Goal: Task Accomplishment & Management: Manage account settings

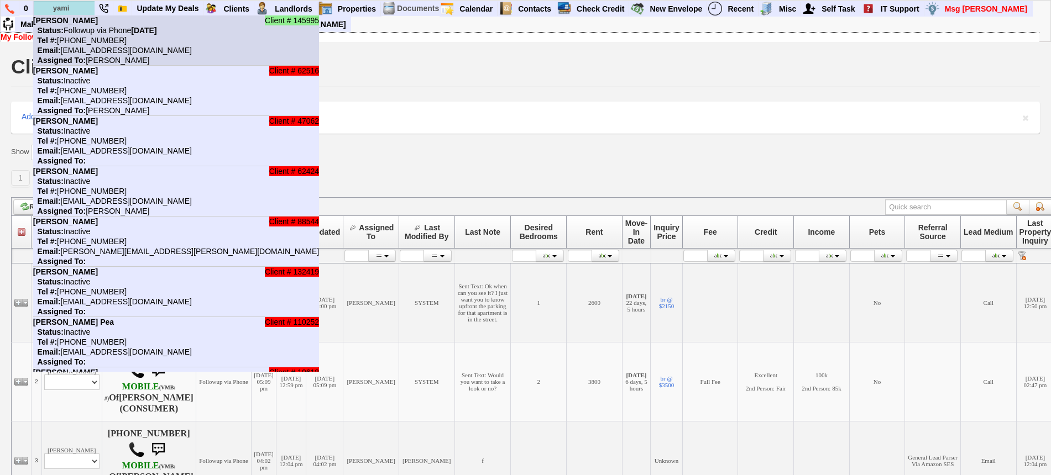
type input "yami"
click at [81, 17] on li "Client # 145995 Yami nunez Status: Followup via Phone Monday, September 8th, 20…" at bounding box center [176, 40] width 286 height 50
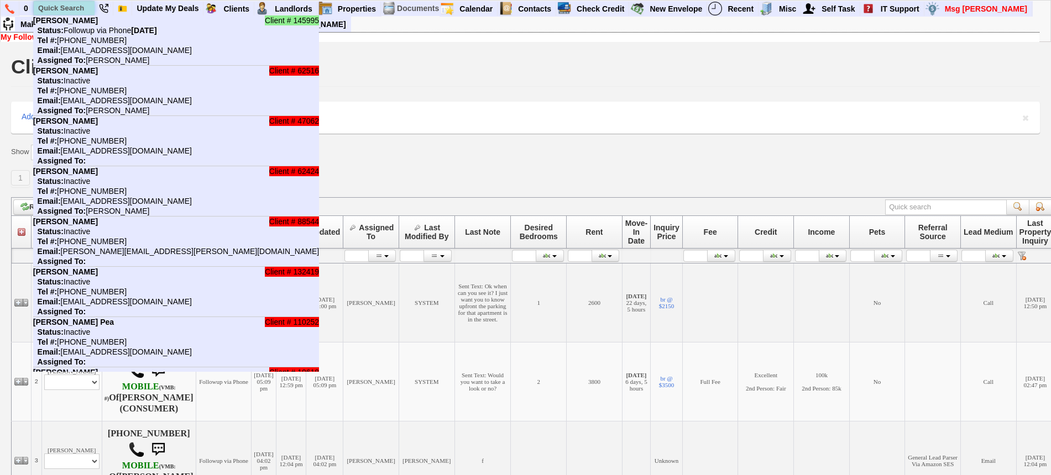
click at [69, 4] on input "text" at bounding box center [64, 8] width 61 height 14
paste input "3478795978"
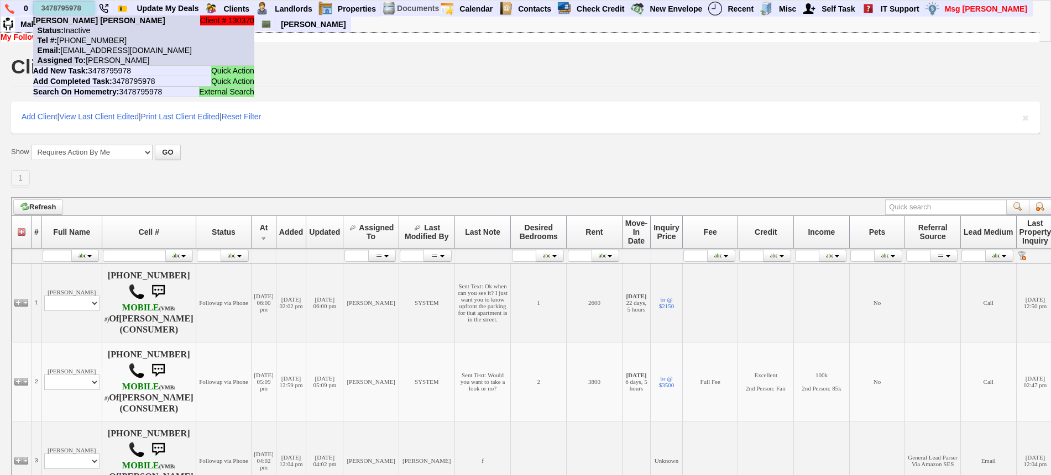
type input "3478795978"
click at [83, 21] on b "Astrid Louis-Jean" at bounding box center [99, 20] width 132 height 9
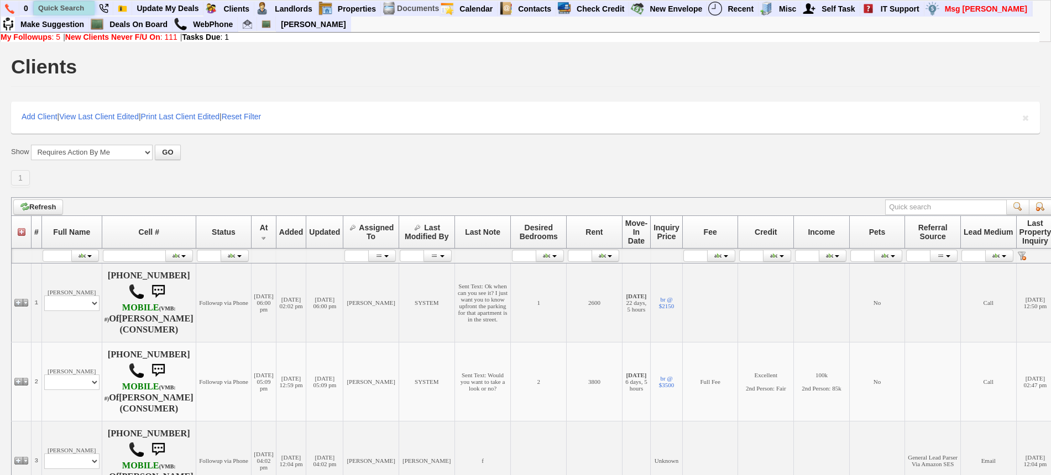
click at [63, 6] on input "text" at bounding box center [64, 8] width 61 height 14
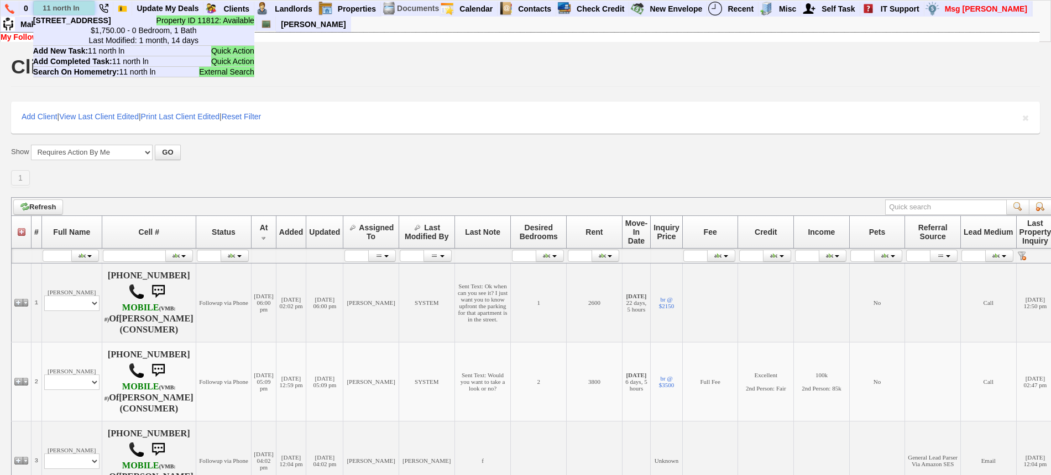
click at [82, 8] on input "11 north ln" at bounding box center [64, 8] width 61 height 14
paste input "914-365-9518"
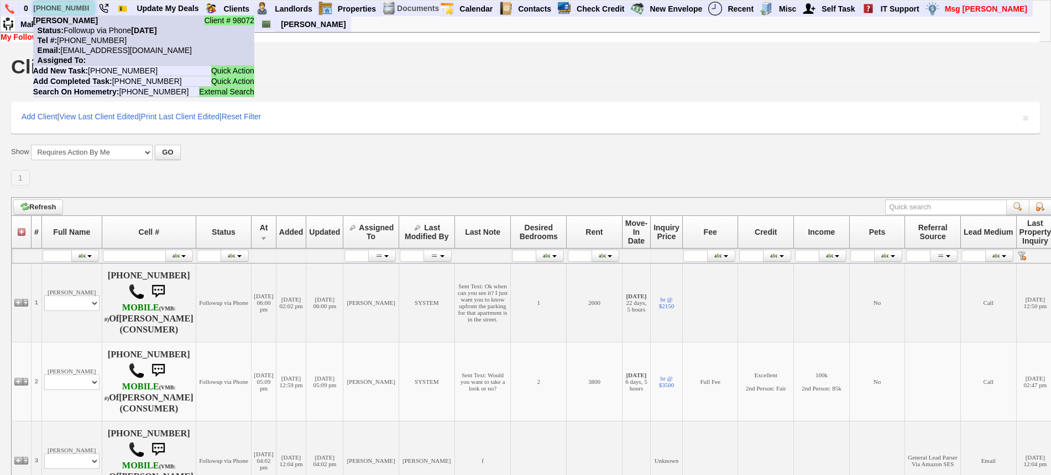
type input "914-365-9518"
click at [96, 32] on nobr "Status: Followup via Phone Monday, September 8th, 2025" at bounding box center [95, 30] width 124 height 9
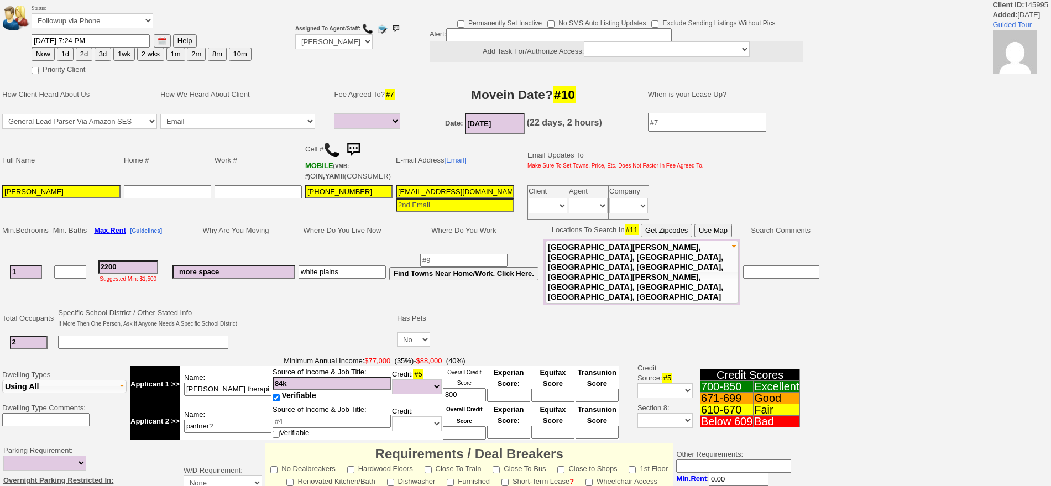
select select
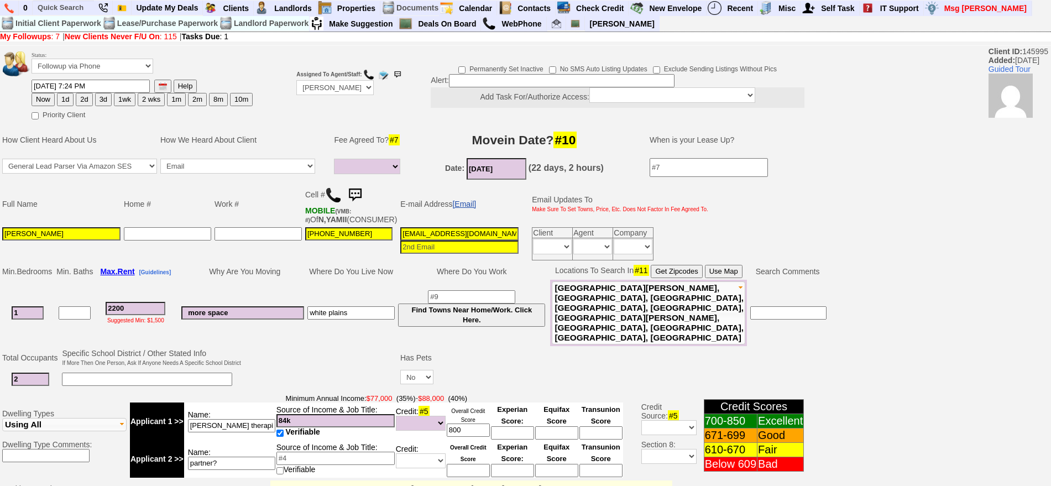
click at [464, 202] on link "[Email]" at bounding box center [464, 204] width 24 height 9
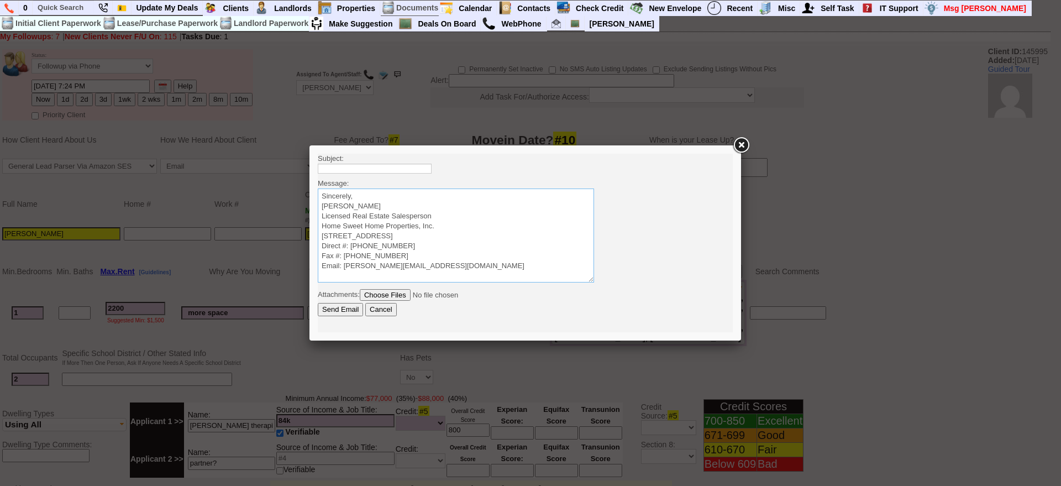
click at [456, 191] on textarea "Sincerely, Jorge Guerrero Licensed Real Estate Salesperson Home Sweet Home Prop…" at bounding box center [456, 235] width 276 height 94
paste textarea "Good Afternoon Diana Vanessa, It was a pleasure speaking with you! I am excited…"
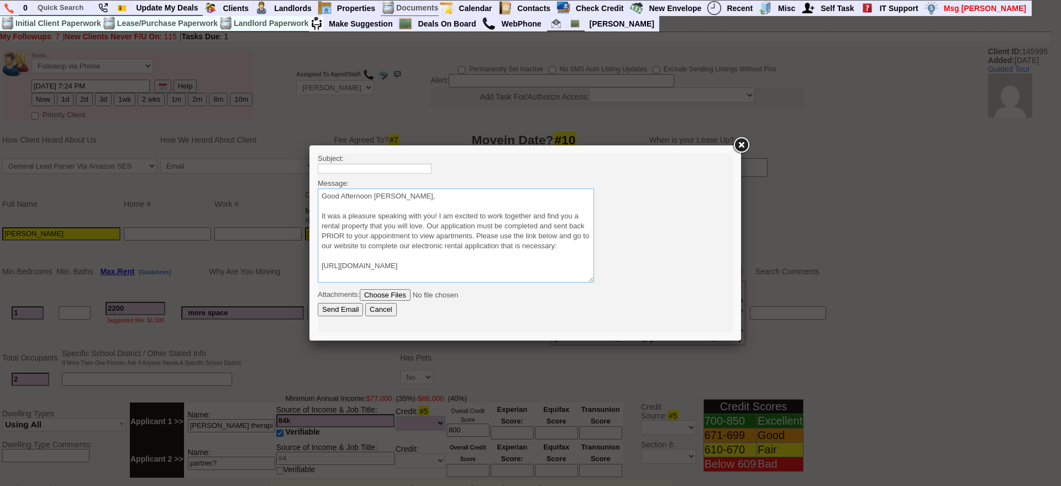
scroll to position [57, 0]
type textarea "Good Afternoon Diana Vanessa, It was a pleasure speaking with you! I am excited…"
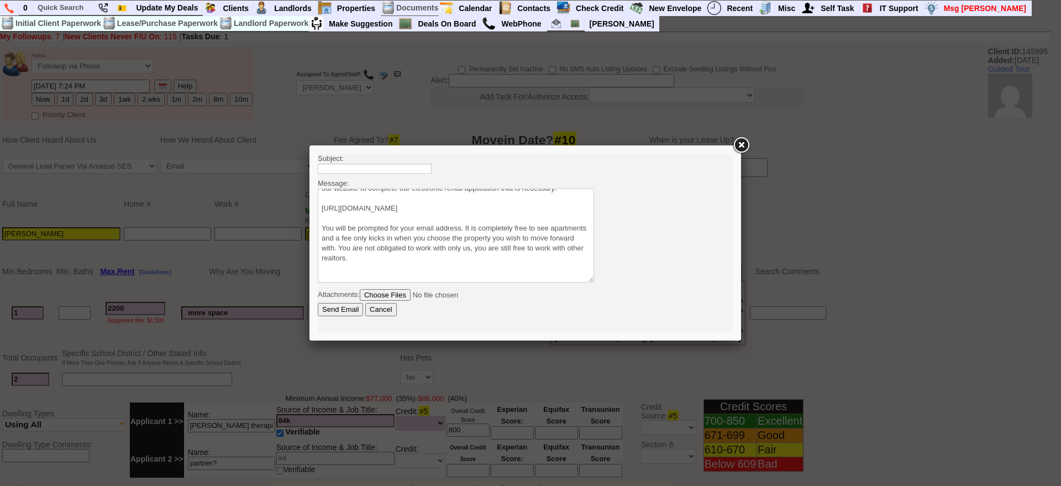
click at [387, 161] on body "Subject: Message: Sincerely, Jorge Guerrero Licensed Real Estate Salesperson Ho…" at bounding box center [525, 243] width 415 height 179
click at [392, 165] on input "text" at bounding box center [375, 169] width 114 height 10
type input "Viewing Rentals With Us"
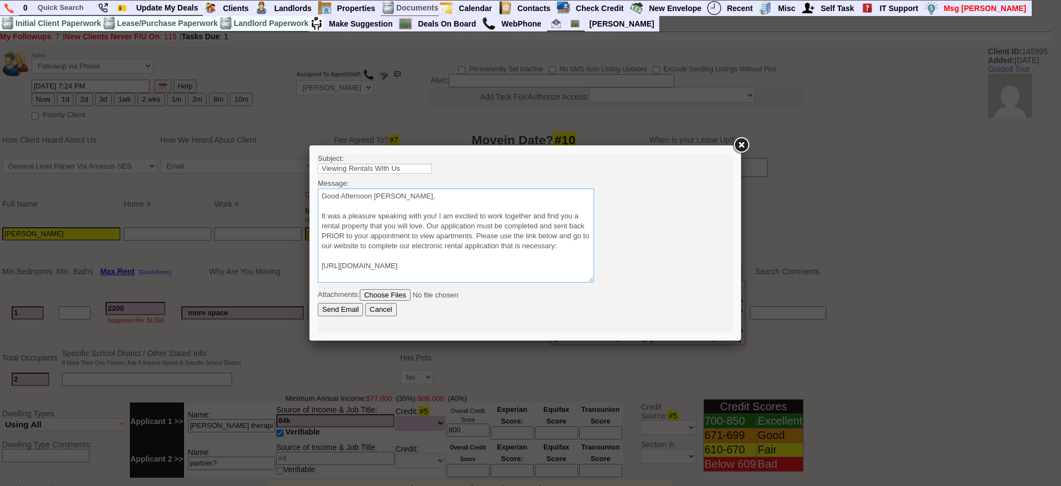
drag, startPoint x: 374, startPoint y: 195, endPoint x: 458, endPoint y: 206, distance: 84.3
click at [457, 206] on textarea "Sincerely, Jorge Guerrero Licensed Real Estate Salesperson Home Sweet Home Prop…" at bounding box center [456, 235] width 276 height 94
type textarea "Good Afternoon Yamilet It was a pleasure speaking with you! I am excited to wor…"
click at [352, 311] on input "Send Email" at bounding box center [340, 309] width 45 height 13
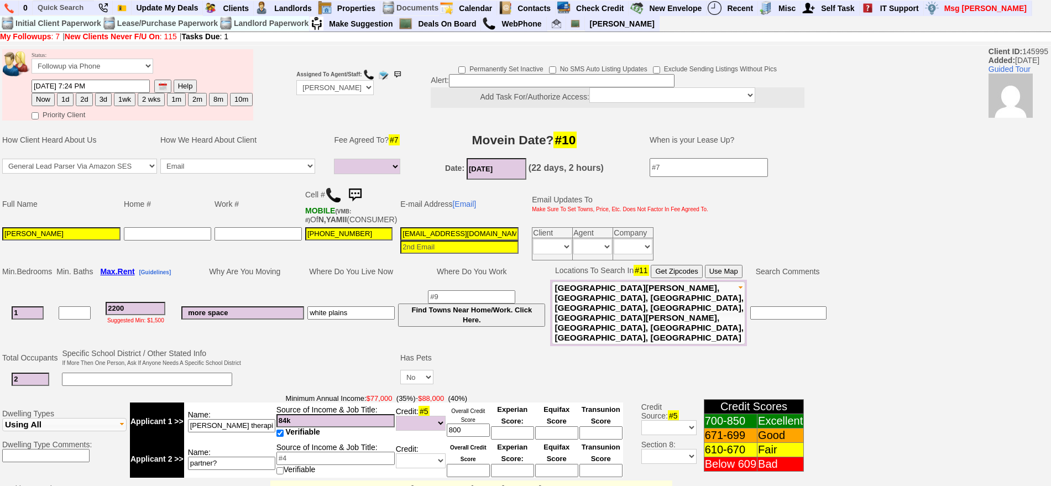
click at [358, 187] on img at bounding box center [355, 195] width 22 height 22
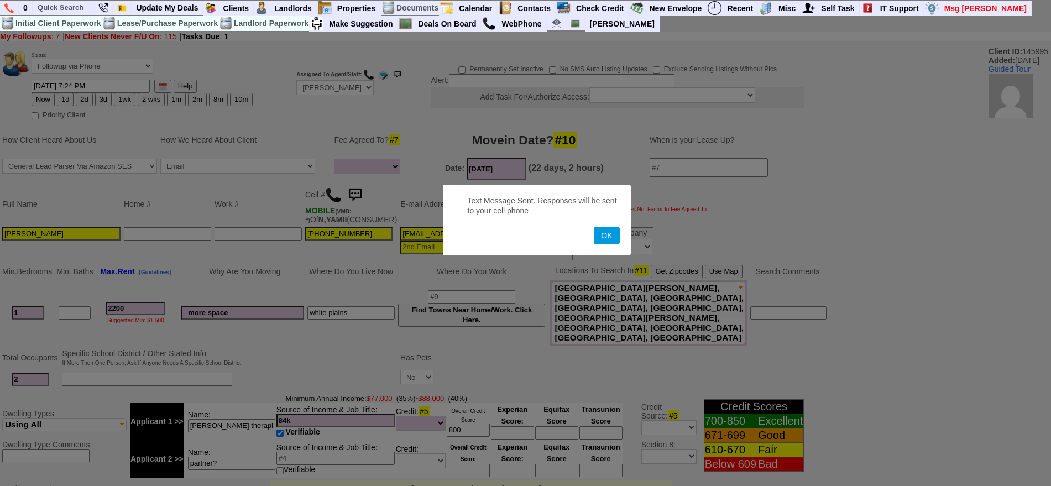
click at [594, 227] on button "OK" at bounding box center [606, 236] width 25 height 18
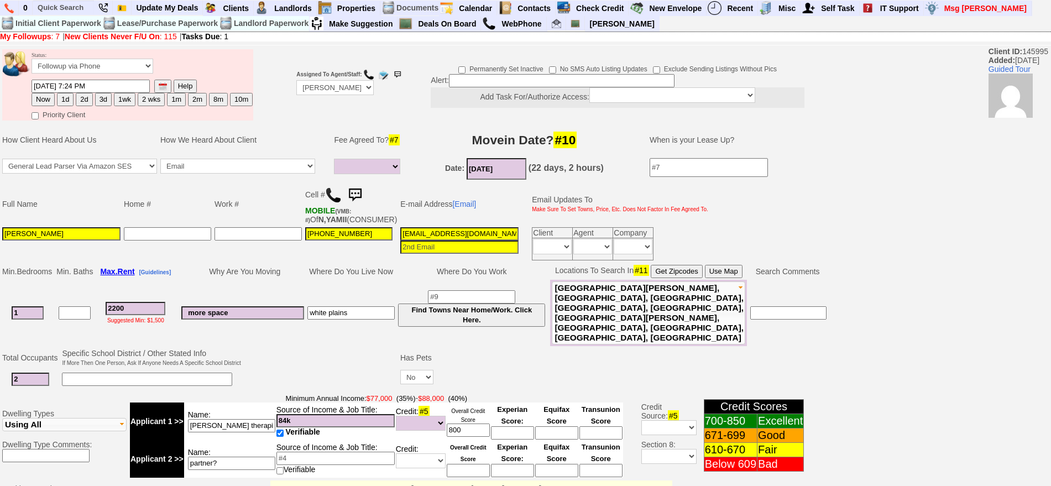
click at [509, 347] on td at bounding box center [630, 357] width 390 height 21
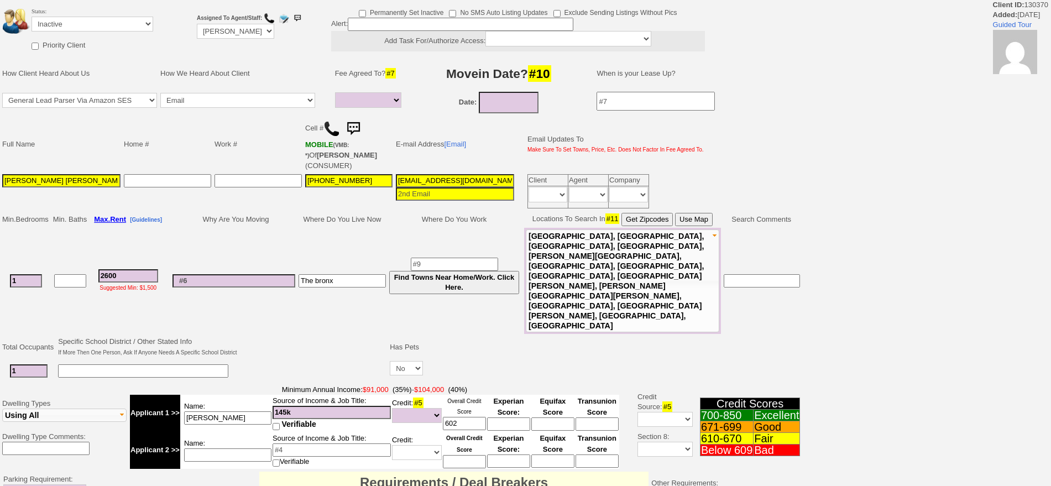
select select
click at [103, 14] on td "Status: Followup via Phone Followup via Email Followup When Section 8 Property …" at bounding box center [92, 22] width 123 height 32
click at [102, 19] on select "Followup via Phone Followup via Email Followup When Section 8 Property Found De…" at bounding box center [93, 24] width 122 height 15
select select "Followup via Phone"
click at [32, 17] on select "Followup via Phone Followup via Email Followup When Section 8 Property Found De…" at bounding box center [93, 24] width 122 height 15
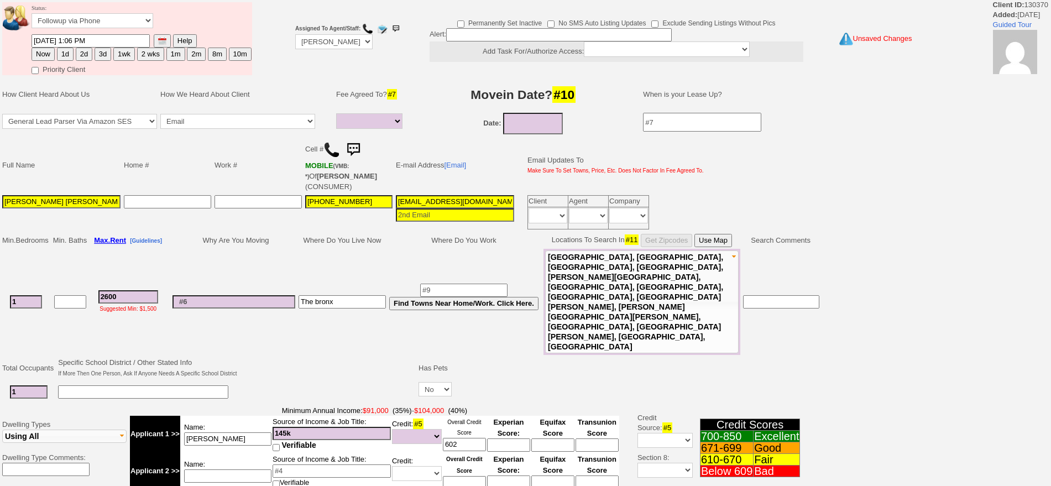
click at [63, 34] on td "Status: Followup via Phone Followup via Email Followup When Section 8 Property …" at bounding box center [141, 18] width 221 height 32
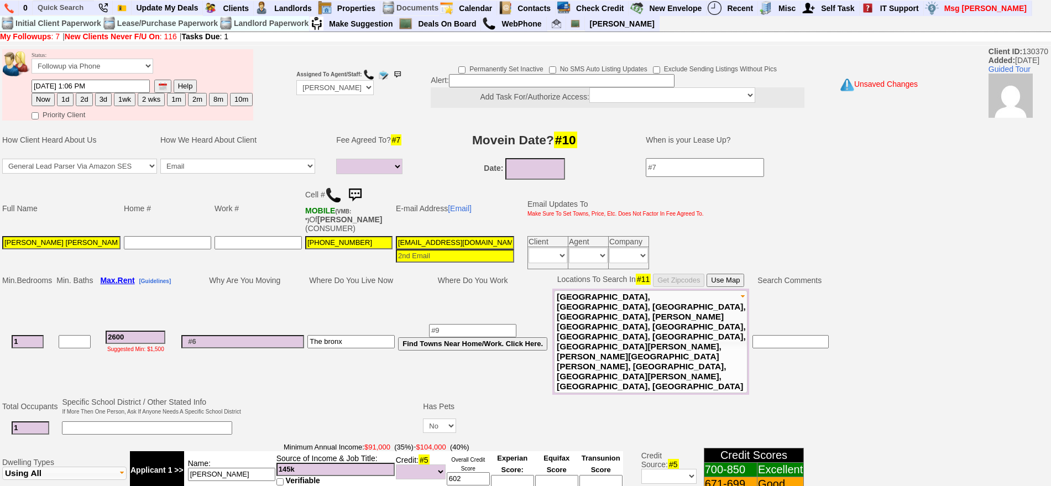
scroll to position [337, 0]
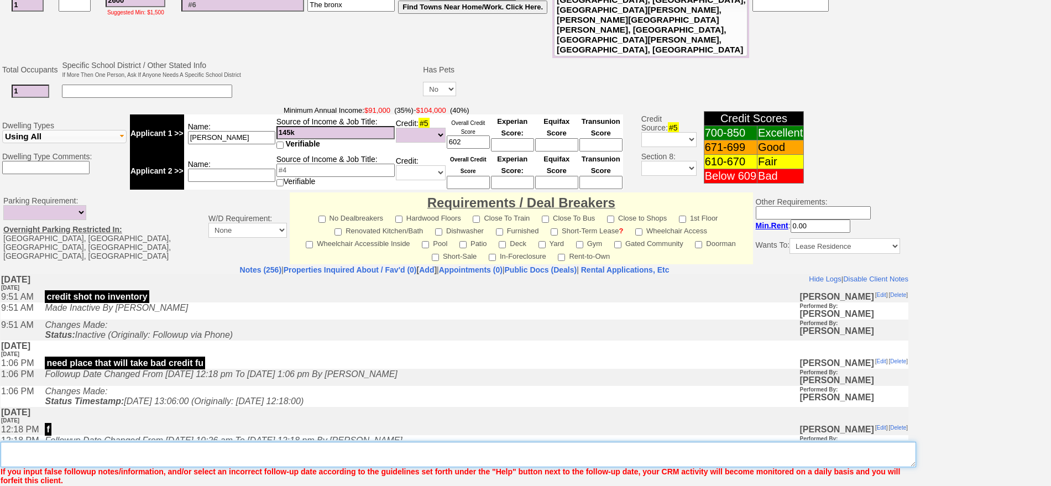
click at [465, 442] on textarea "Insert New Note Here" at bounding box center [458, 454] width 915 height 25
type textarea "f"
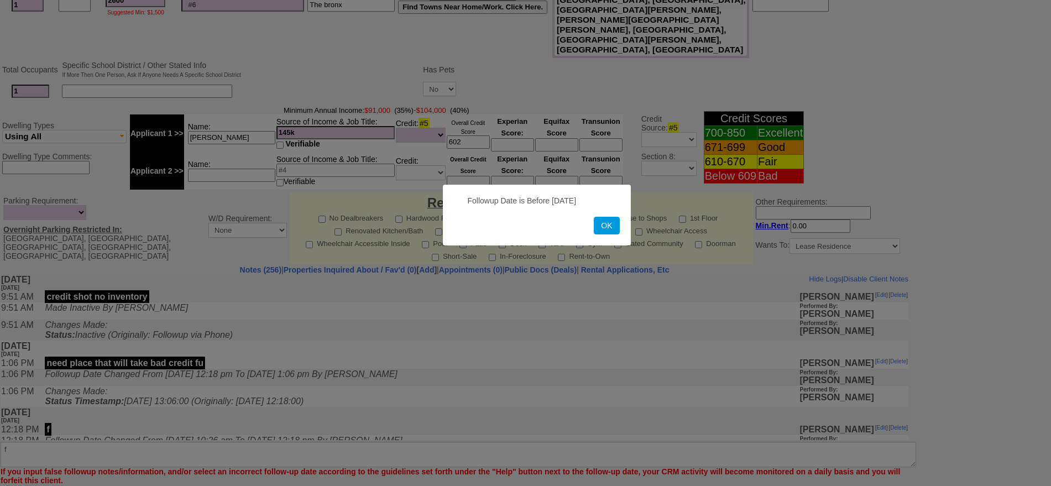
click at [593, 233] on div "OK" at bounding box center [537, 226] width 166 height 18
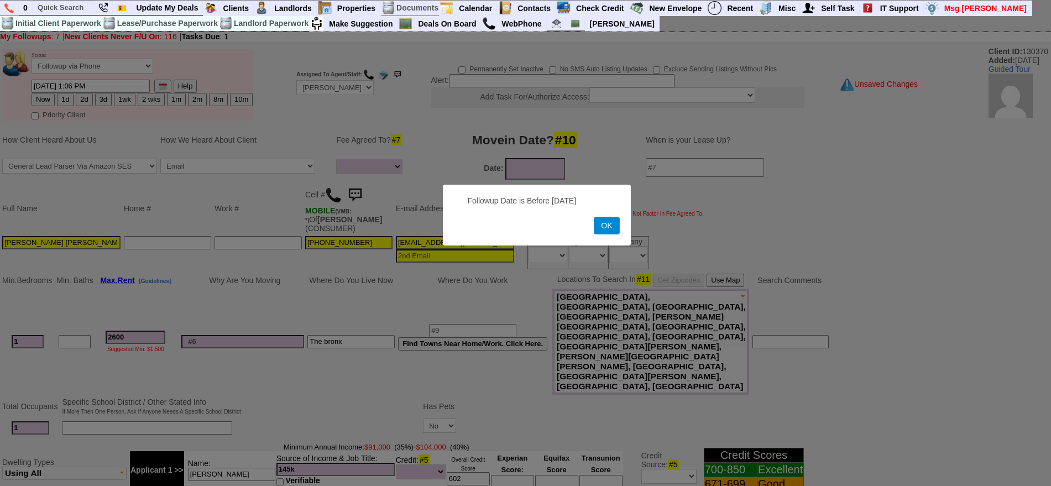
click at [611, 231] on button "OK" at bounding box center [606, 226] width 25 height 18
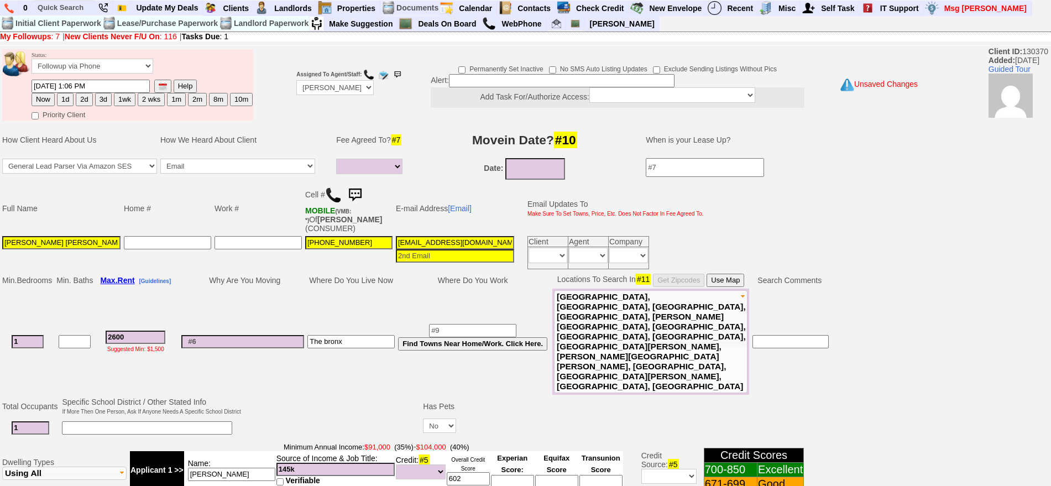
click at [61, 103] on button "1d" at bounding box center [65, 99] width 17 height 13
type input "09/09/2025 09:36 PM"
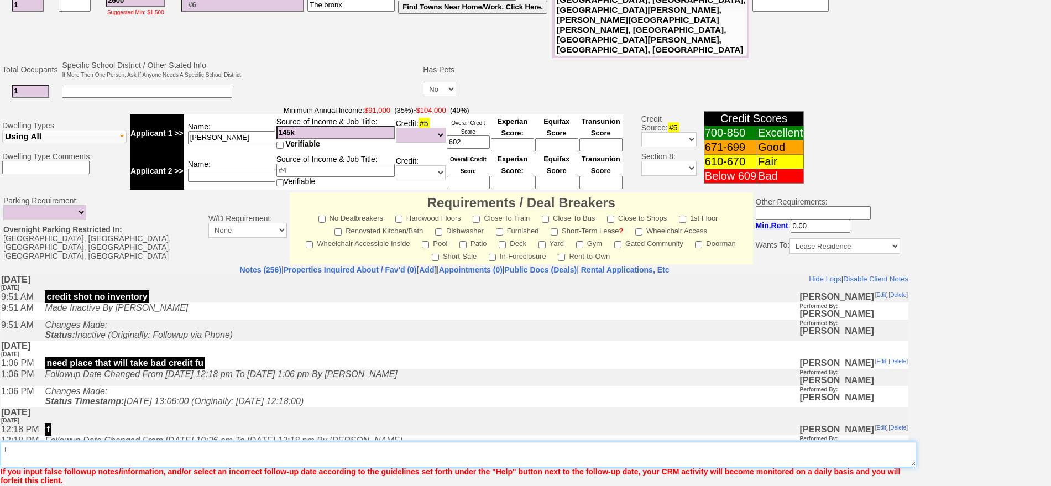
click at [429, 442] on textarea "Insert New Note Here" at bounding box center [458, 454] width 915 height 25
type textarea "ff"
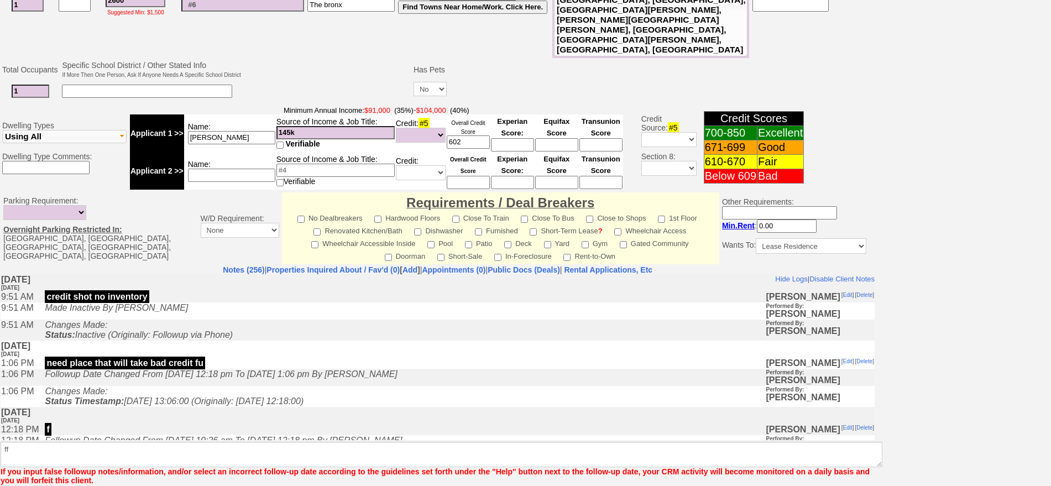
scroll to position [296, 0]
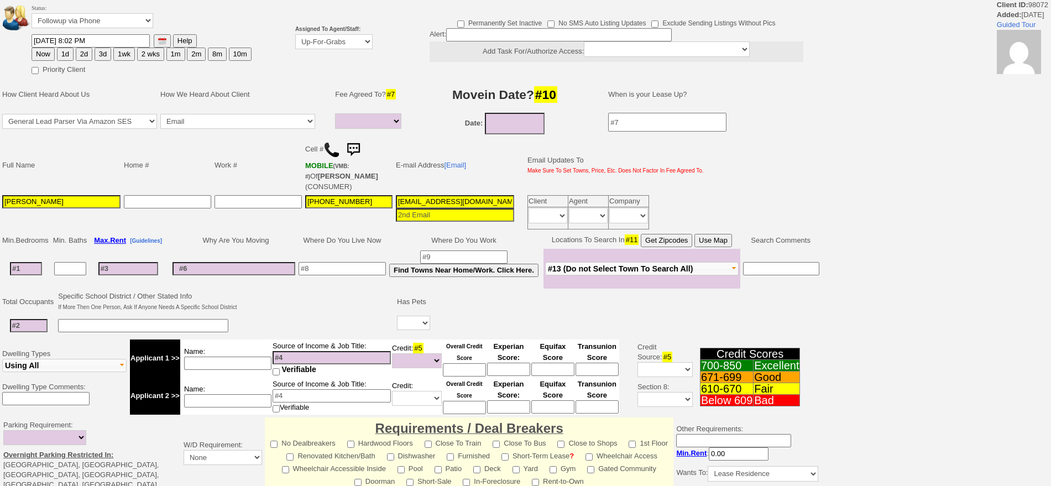
select select
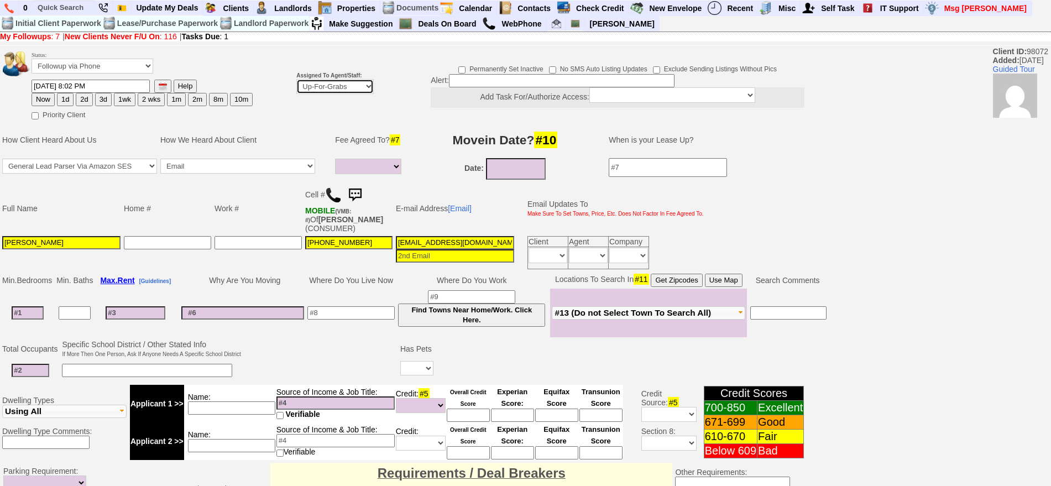
click at [333, 83] on select "Up-For-Grabs ***** STAFF ***** Bob Bruno 914-419-3579 Cristy Liberto 914-486-10…" at bounding box center [334, 86] width 77 height 15
select select "148"
click at [296, 79] on select "Up-For-Grabs ***** STAFF ***** Bob Bruno 914-419-3579 Cristy Liberto 914-486-10…" at bounding box center [334, 86] width 77 height 15
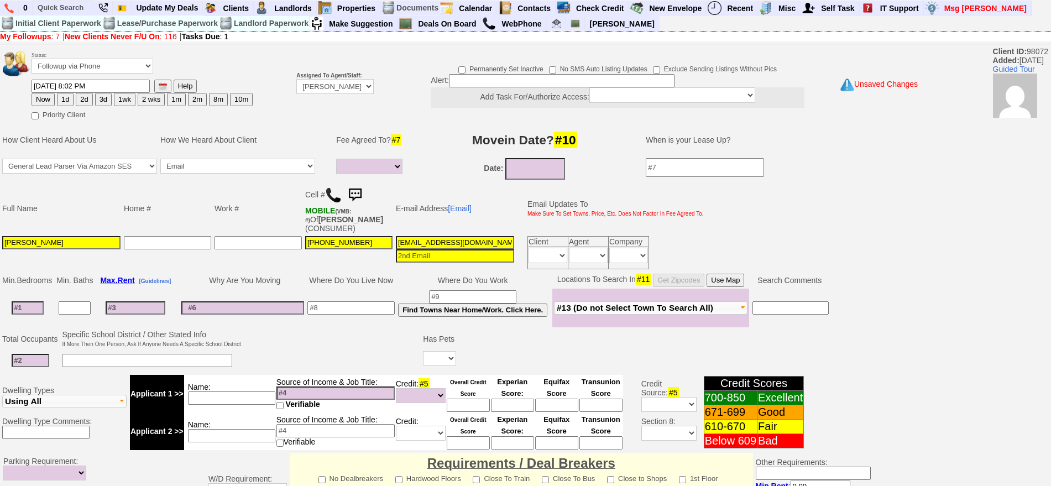
click at [66, 102] on button "1d" at bounding box center [65, 99] width 17 height 13
type input "09/09/2025 09:38 PM"
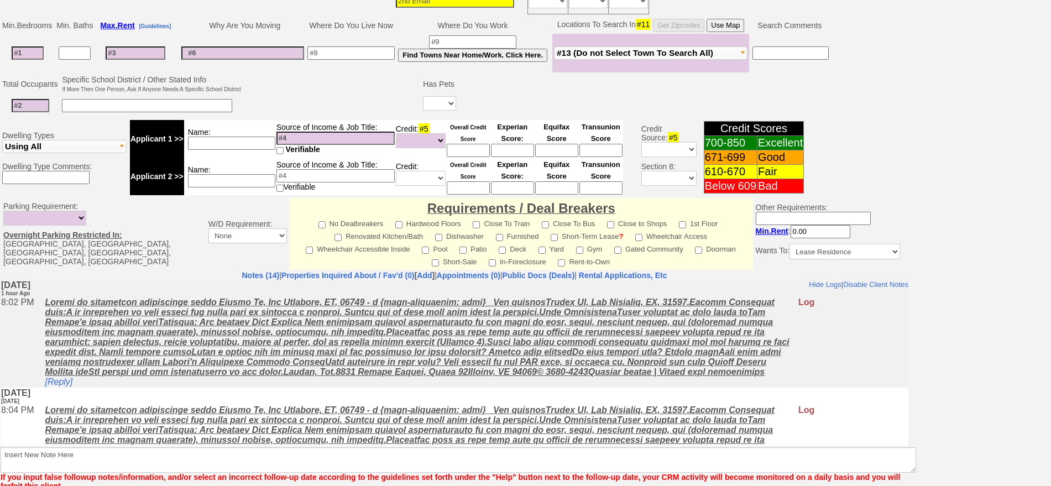
scroll to position [310, 0]
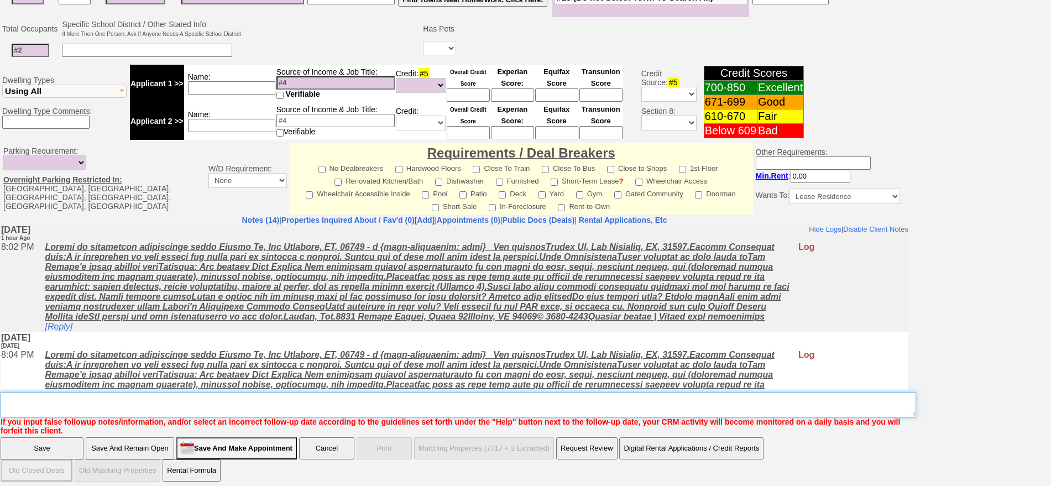
click at [481, 401] on textarea "Insert New Note Here" at bounding box center [458, 404] width 915 height 25
type textarea "f"
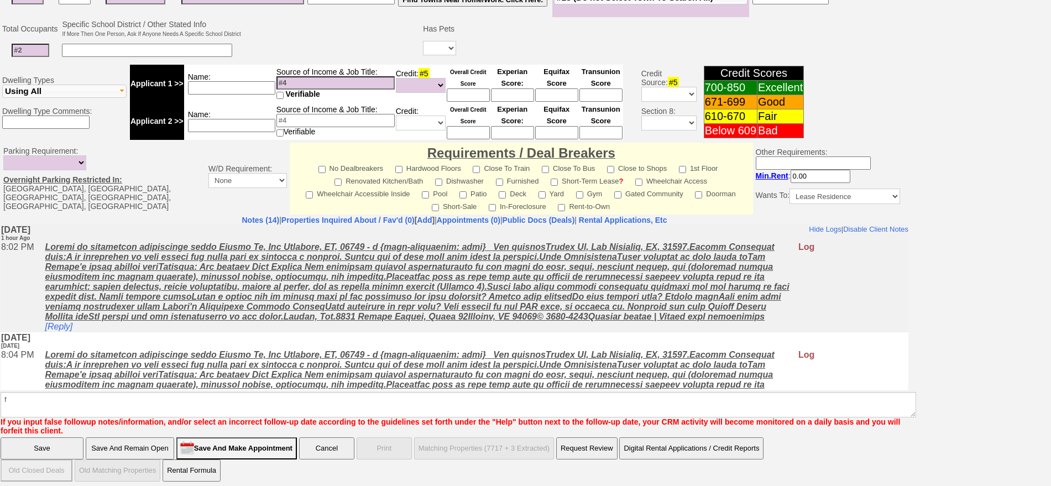
click input "Save" at bounding box center [42, 448] width 83 height 22
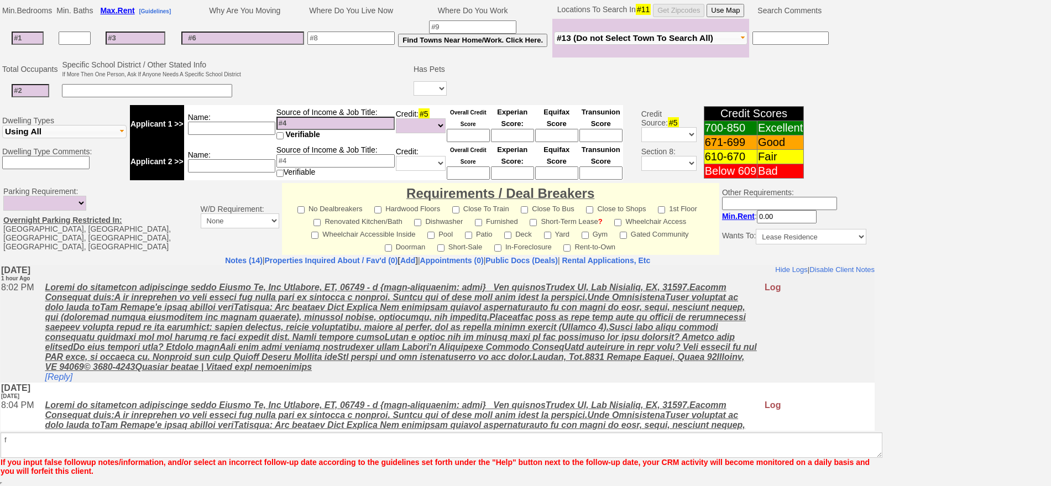
scroll to position [270, 0]
